Goal: Contribute content

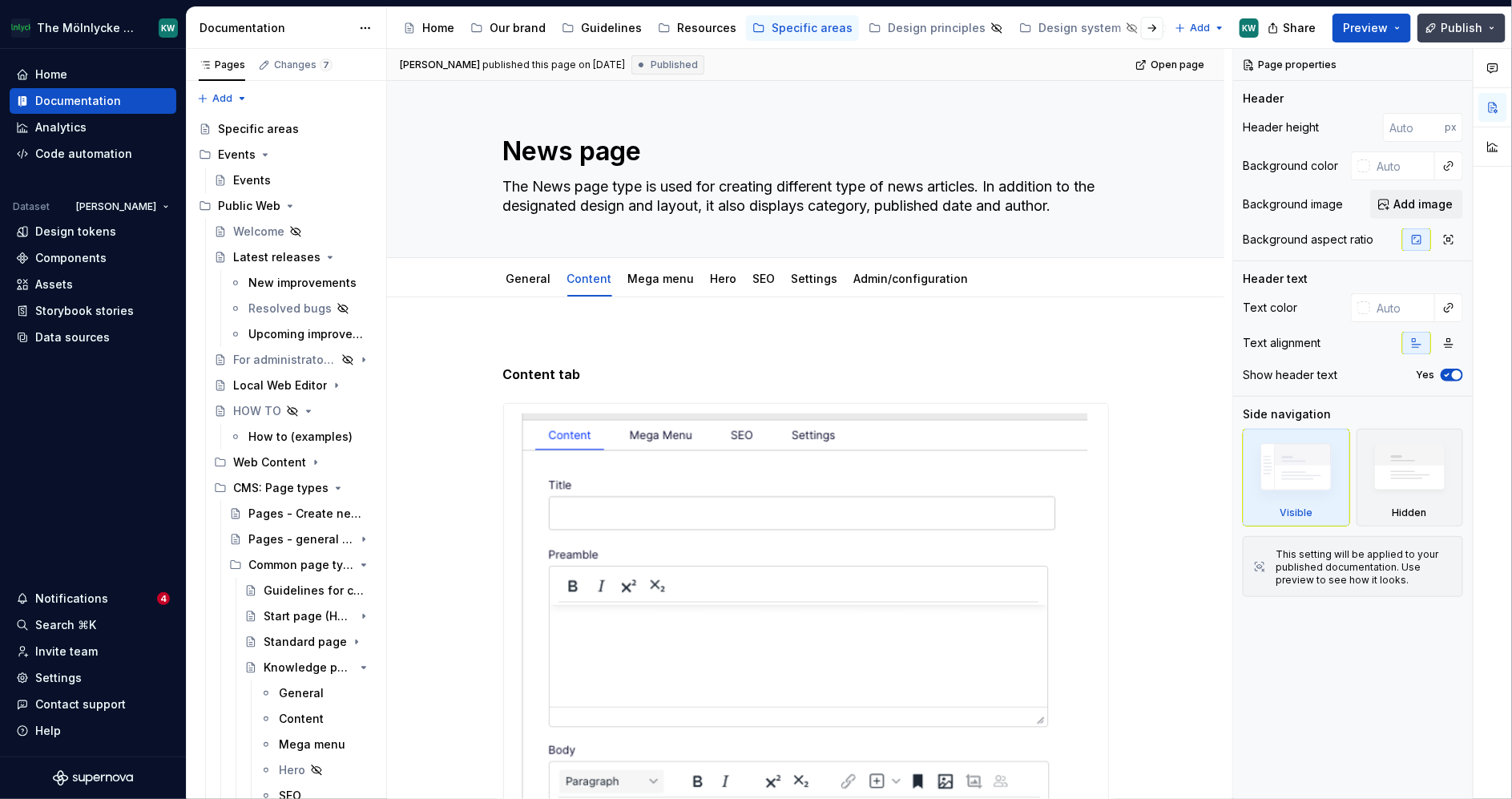
click at [1445, 36] on button "Publish" at bounding box center [1461, 28] width 88 height 29
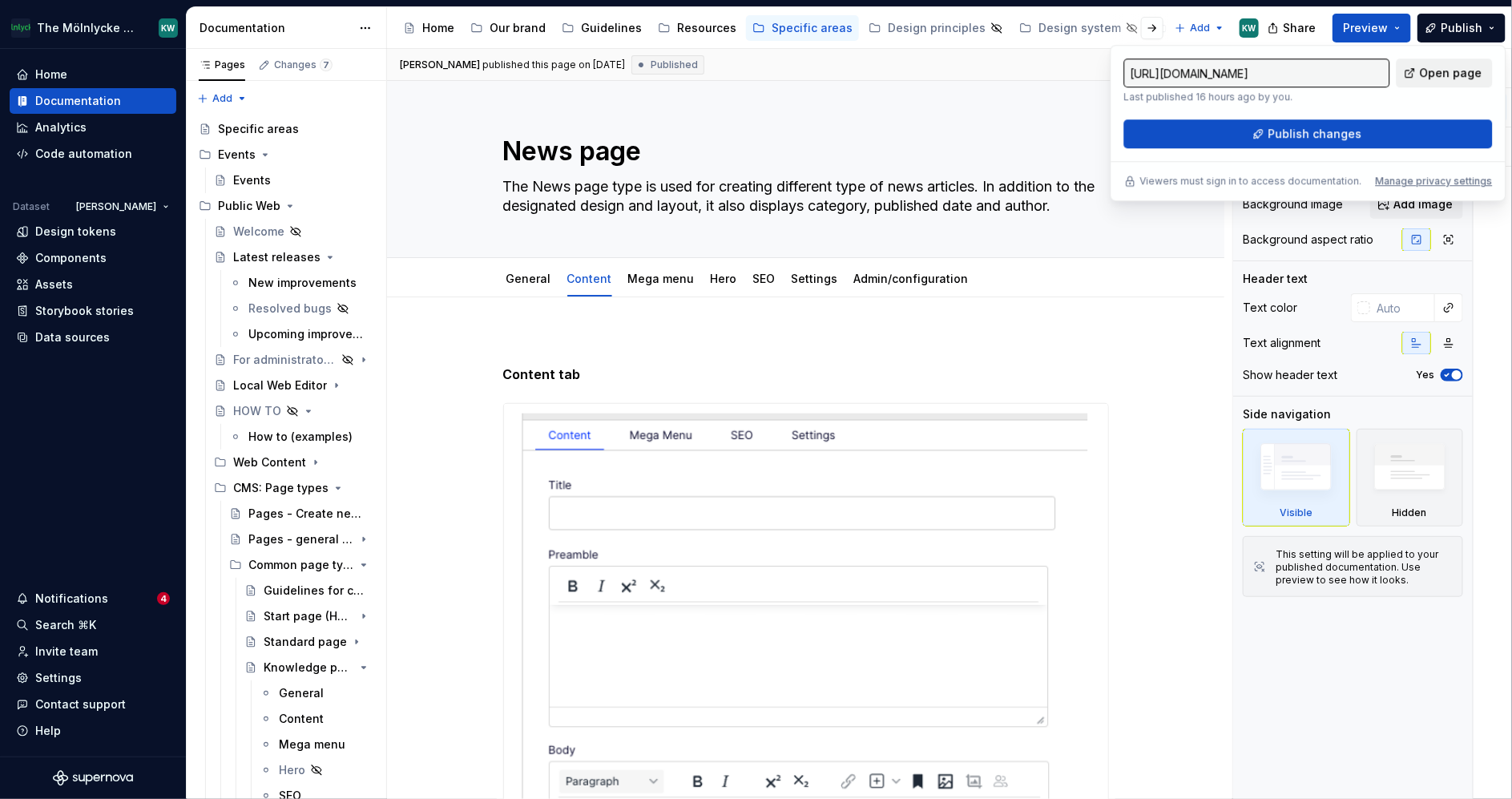
click at [1445, 74] on span "Open page" at bounding box center [1450, 73] width 62 height 16
click at [1103, 348] on p at bounding box center [806, 345] width 606 height 19
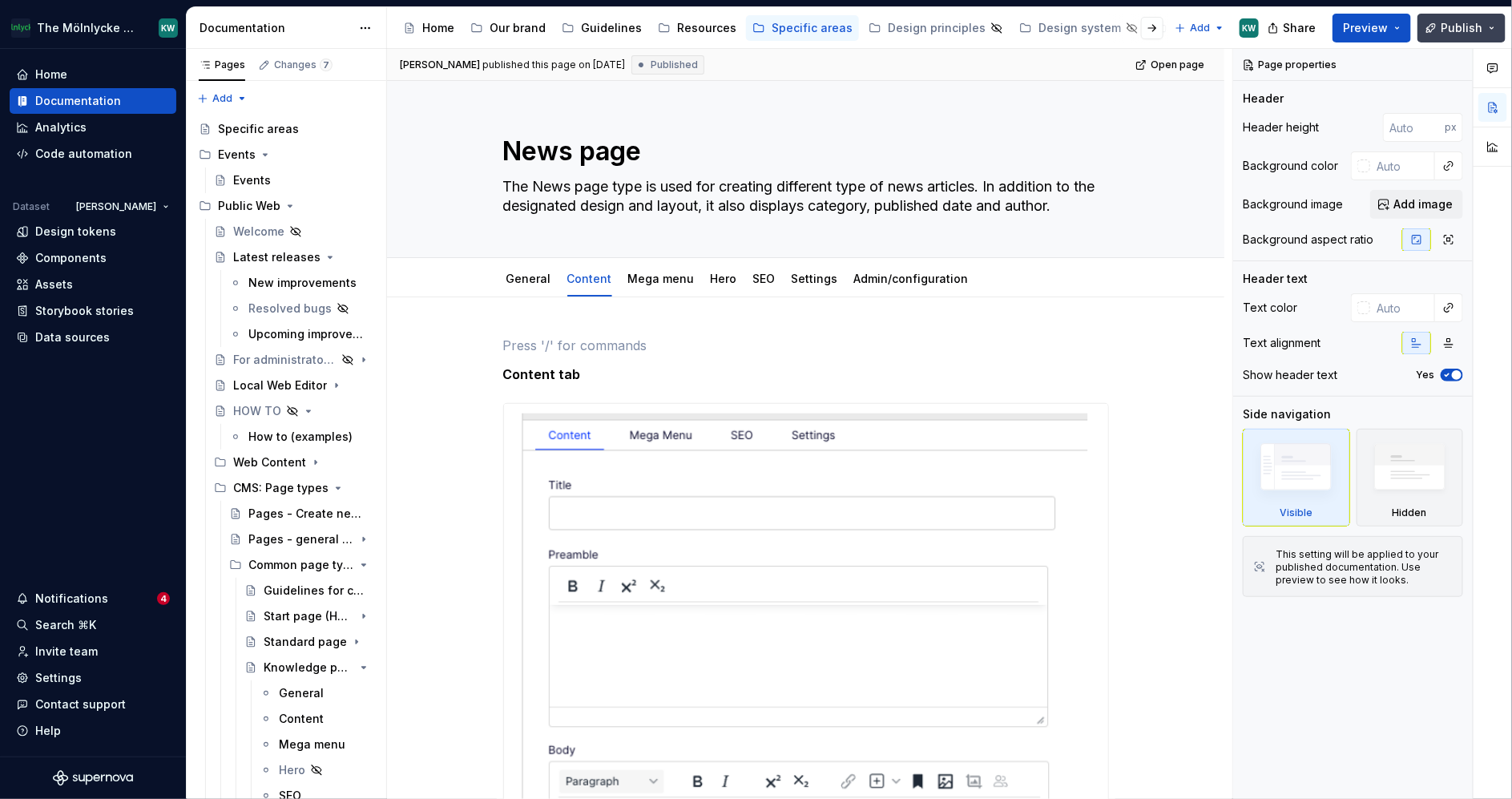
click at [1461, 15] on button "Publish" at bounding box center [1461, 28] width 88 height 29
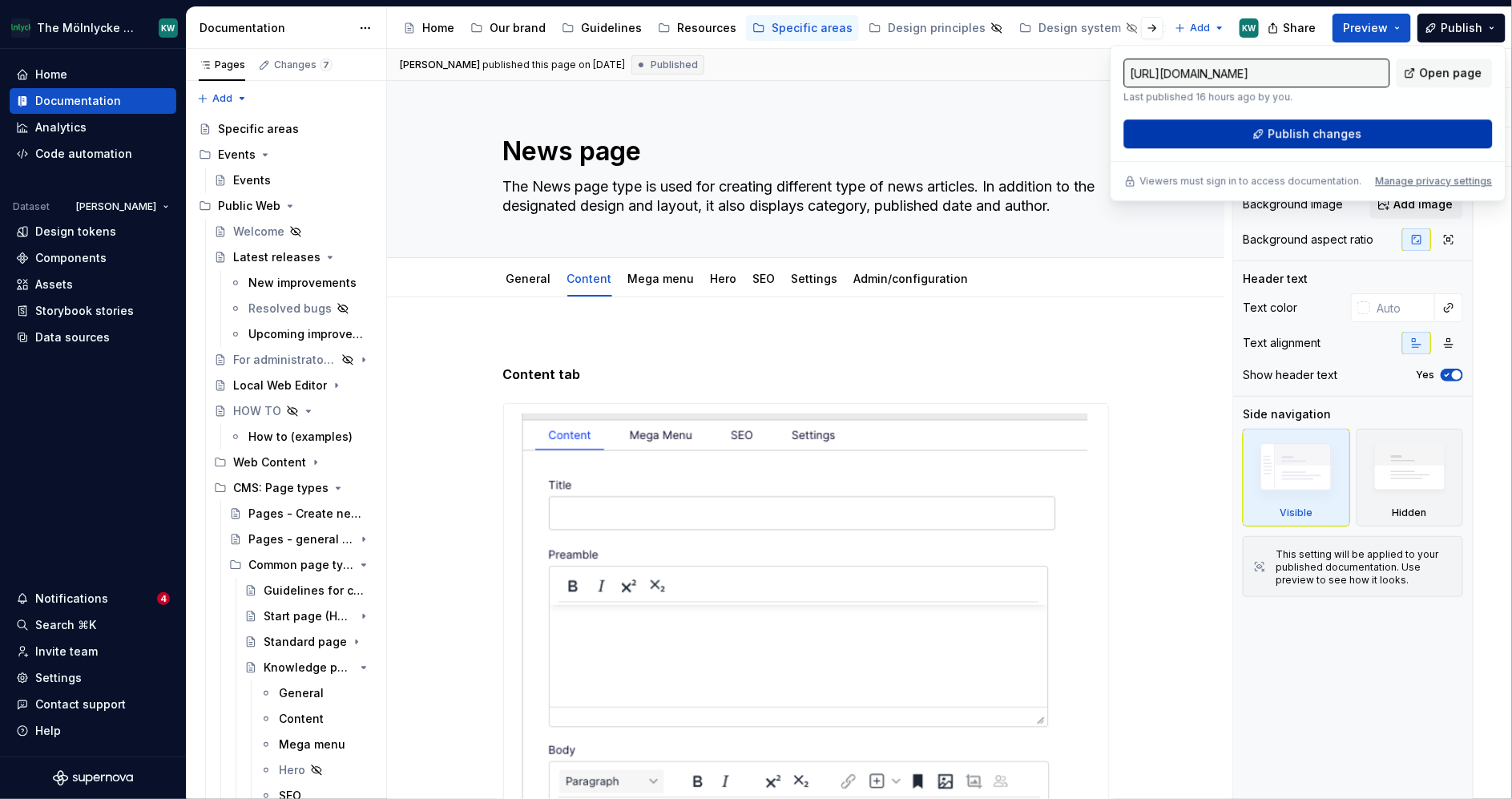
click at [1333, 131] on span "Publish changes" at bounding box center [1314, 134] width 94 height 16
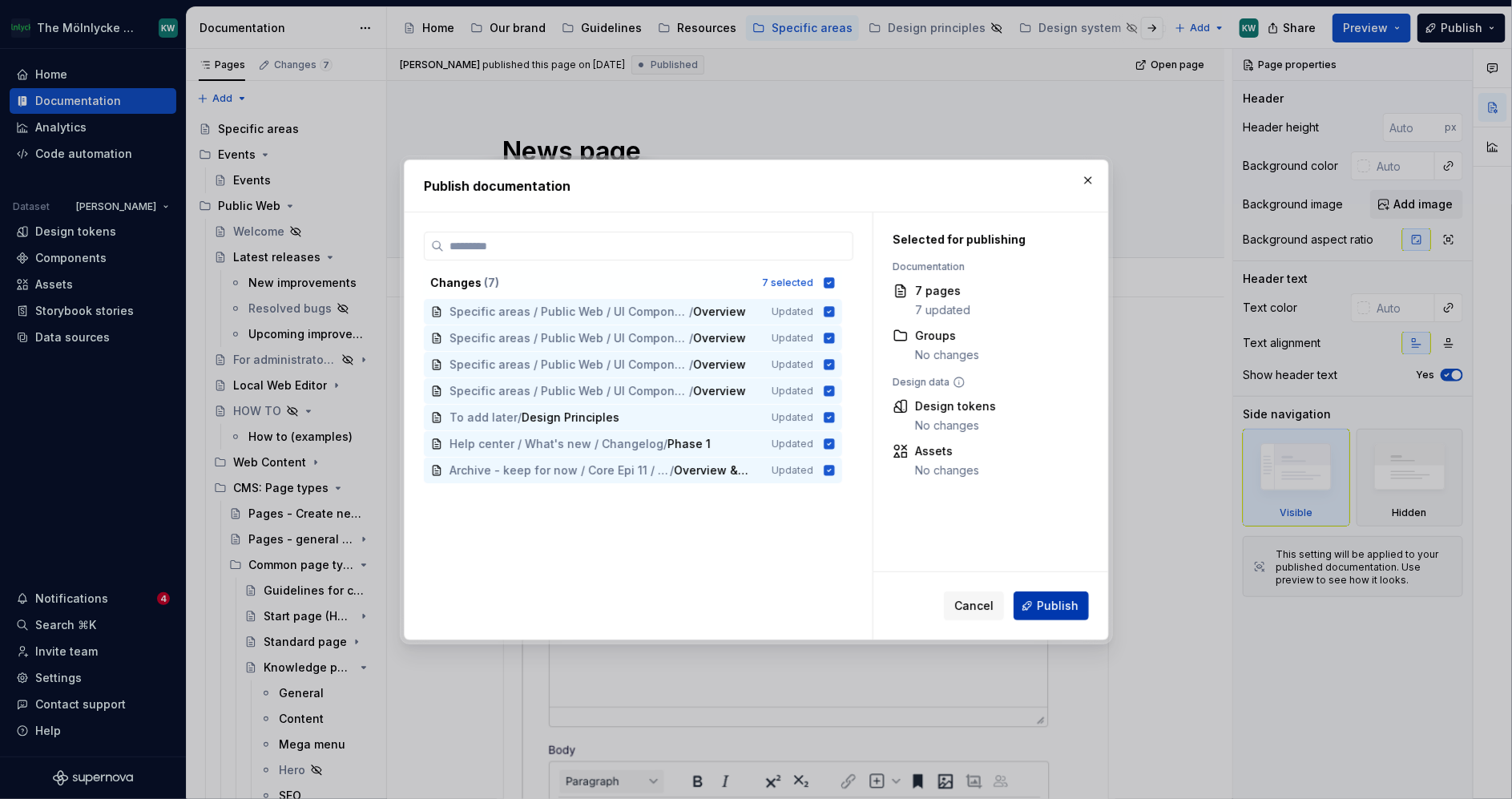
click at [1053, 605] on span "Publish" at bounding box center [1057, 606] width 41 height 16
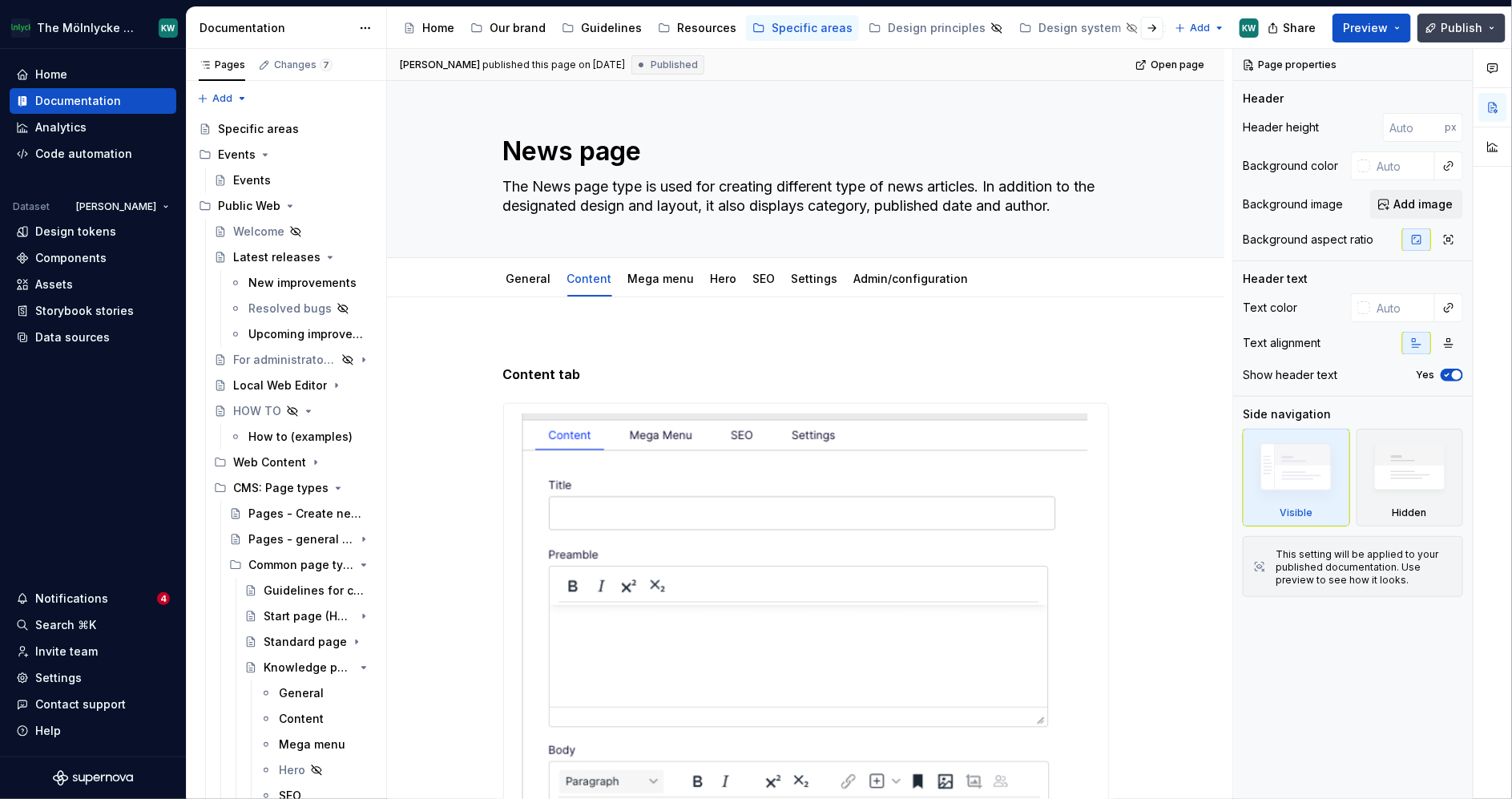
click at [1461, 25] on button "Publish" at bounding box center [1461, 28] width 88 height 29
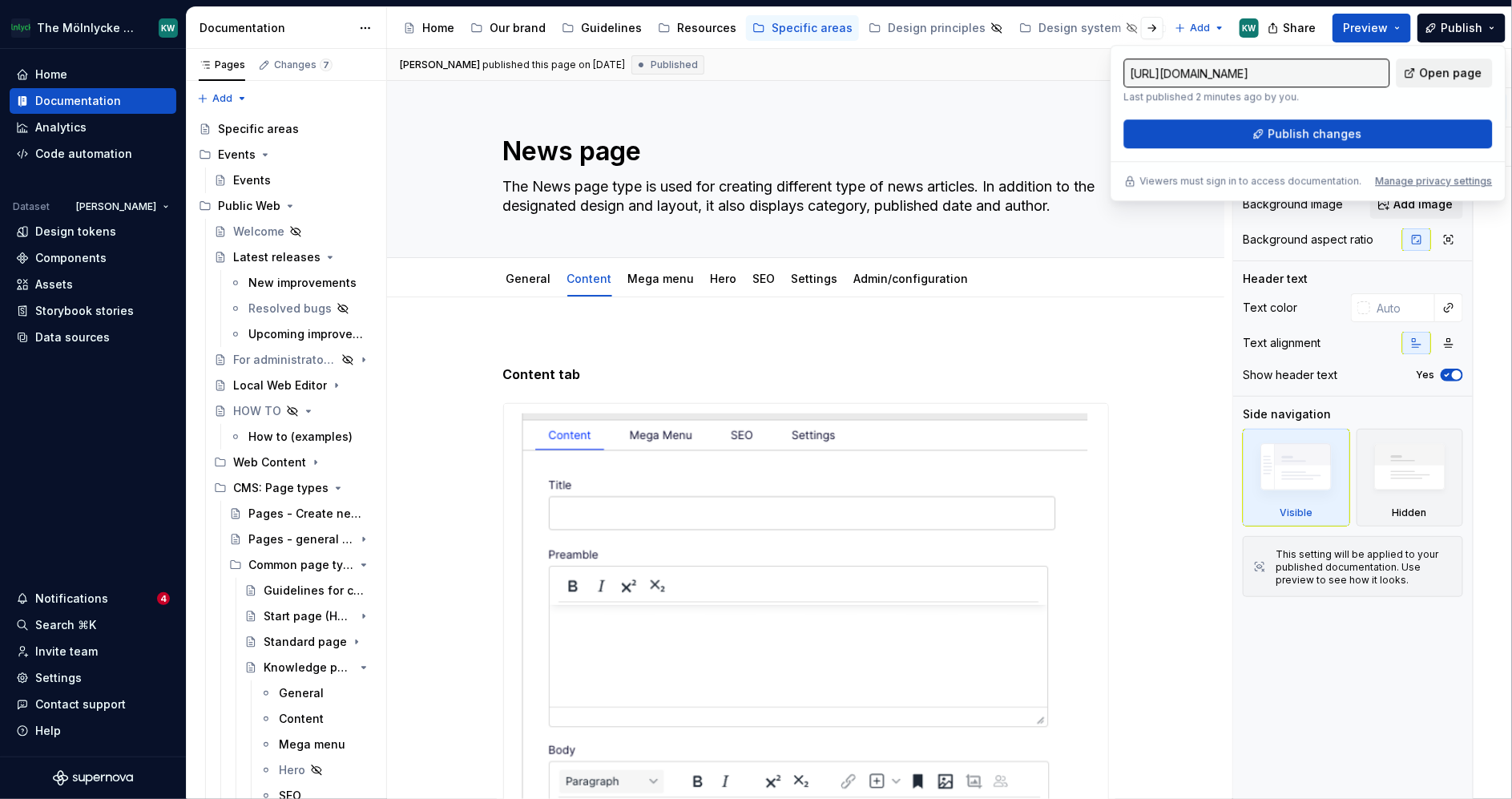
click at [1442, 63] on link "Open page" at bounding box center [1444, 73] width 96 height 29
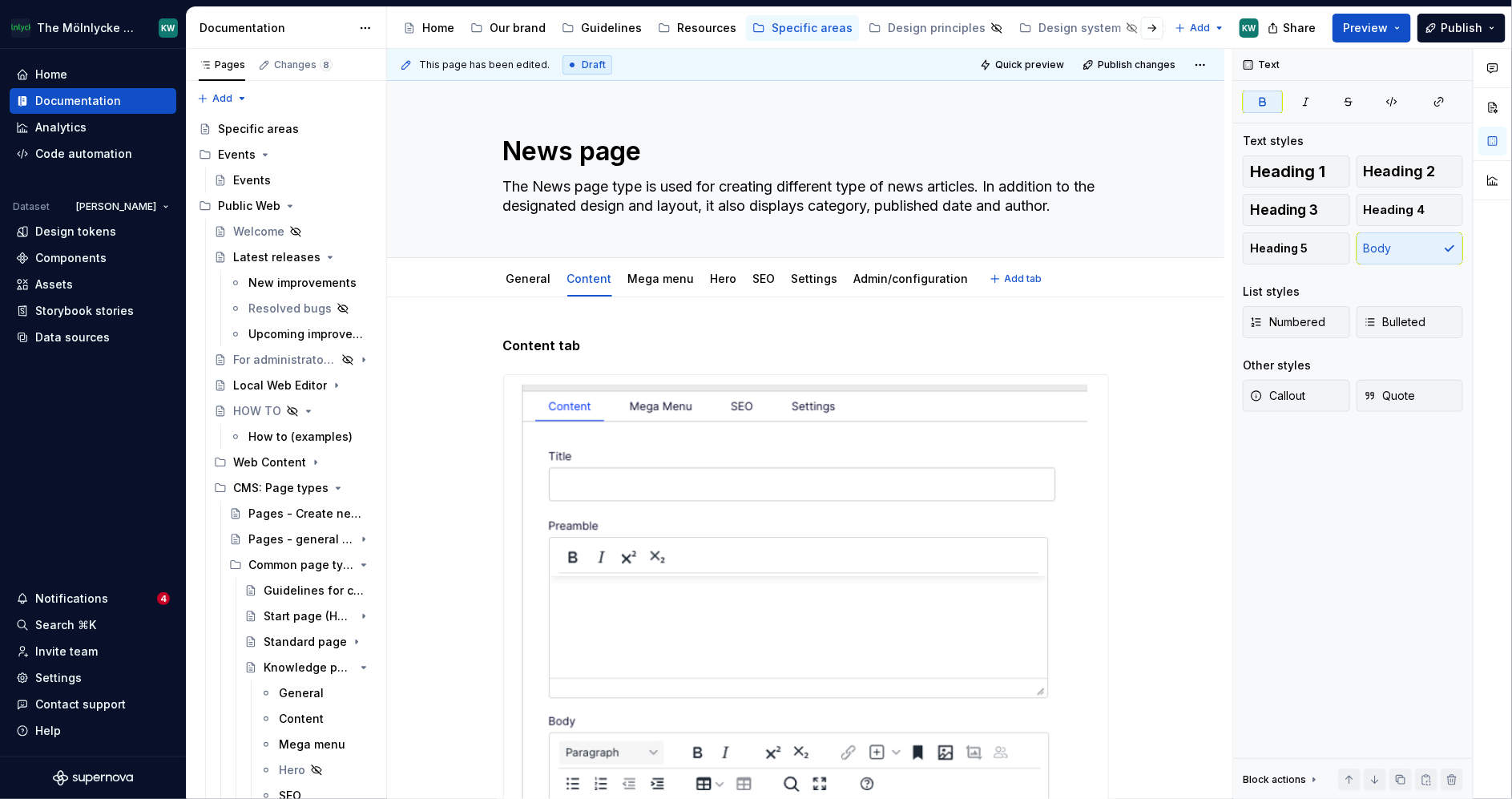
type textarea "*"
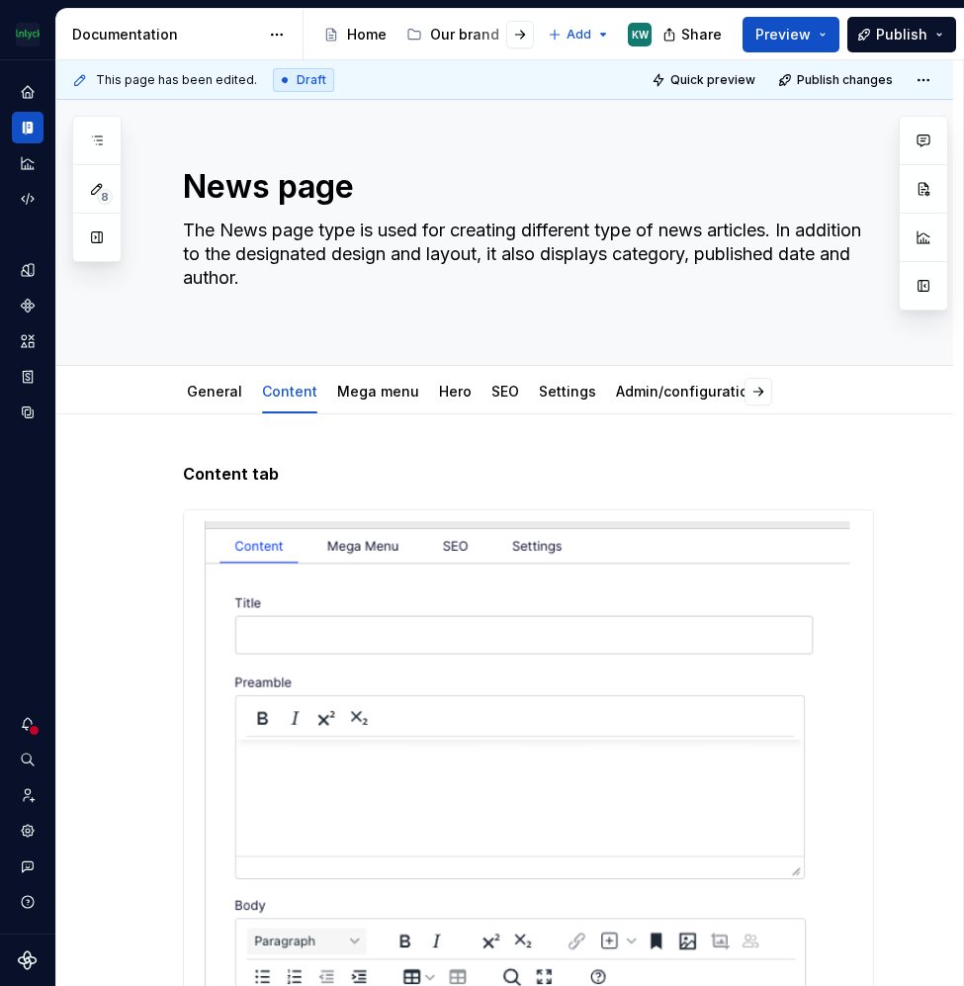
type textarea "*"
